Goal: Navigation & Orientation: Find specific page/section

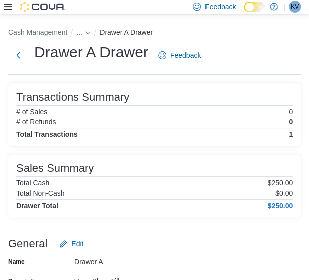
click at [295, 6] on span "KV" at bounding box center [295, 7] width 8 height 12
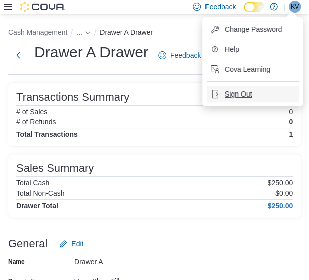
click at [249, 96] on span "Sign Out" at bounding box center [238, 94] width 27 height 10
